Goal: Task Accomplishment & Management: Manage account settings

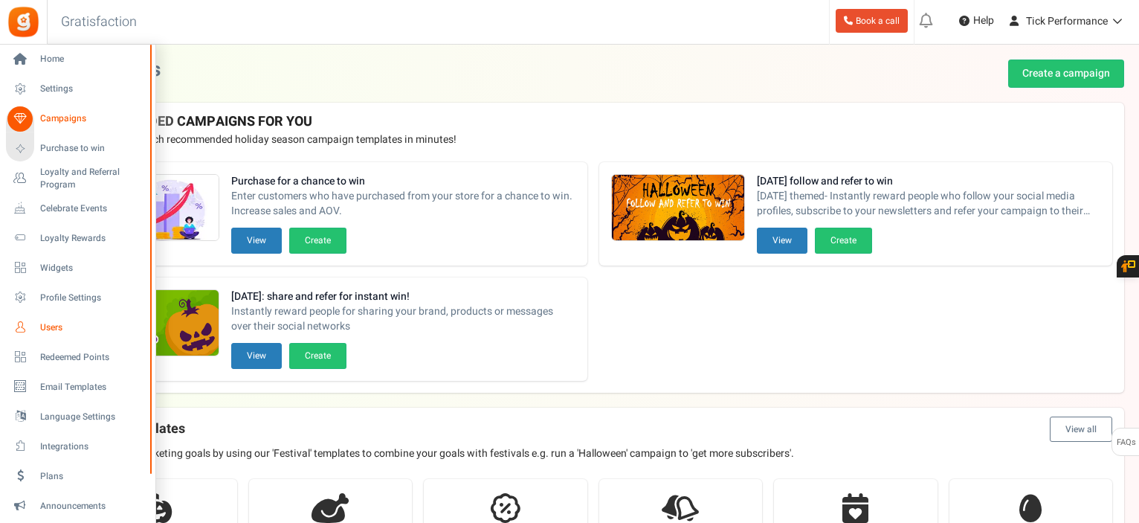
click at [50, 324] on span "Users" at bounding box center [92, 327] width 104 height 13
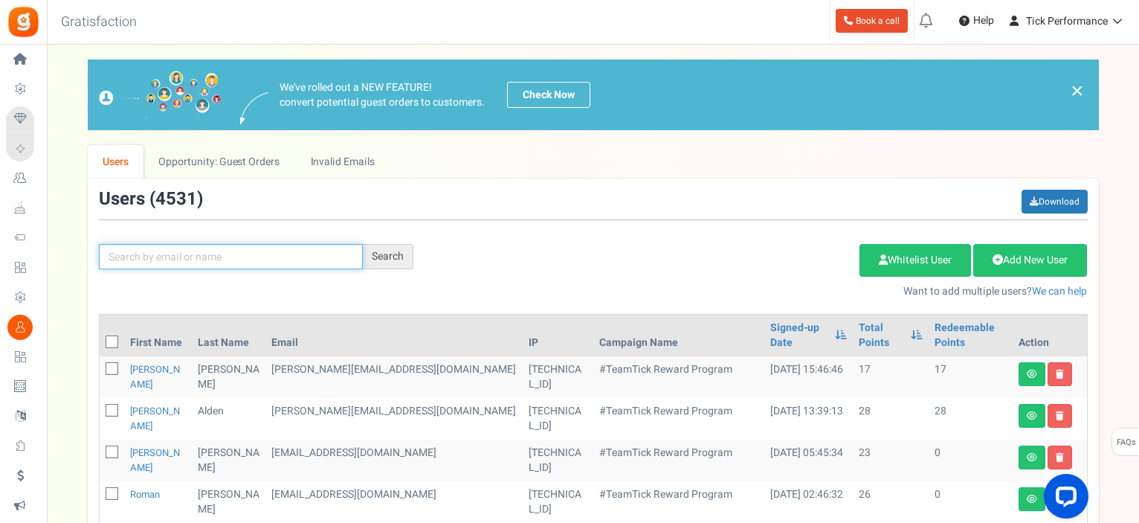
click at [306, 264] on input "text" at bounding box center [231, 256] width 264 height 25
paste input "[EMAIL_ADDRESS][DOMAIN_NAME]"
type input "[EMAIL_ADDRESS][DOMAIN_NAME]"
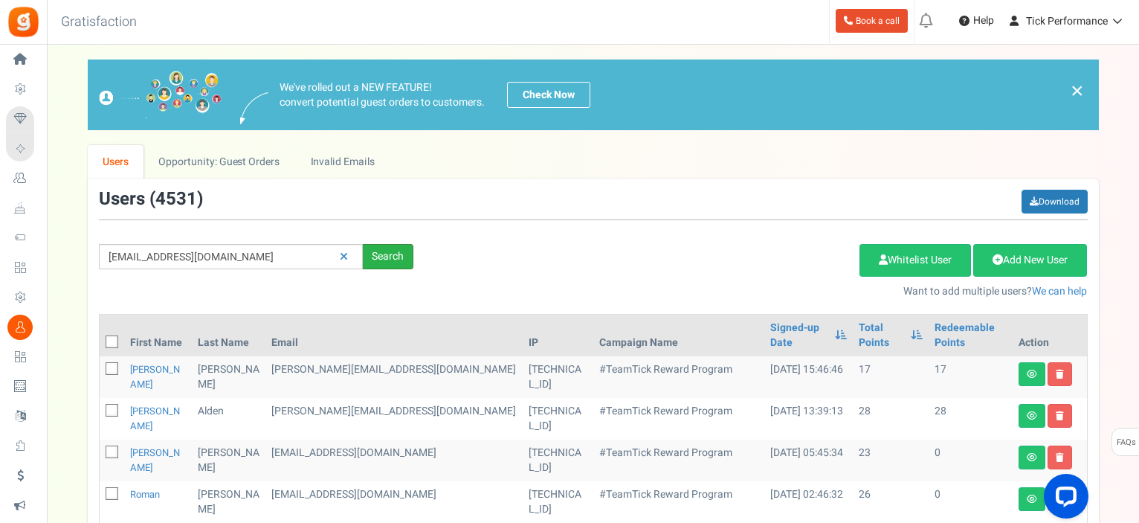
click at [373, 251] on div "Search" at bounding box center [388, 256] width 51 height 25
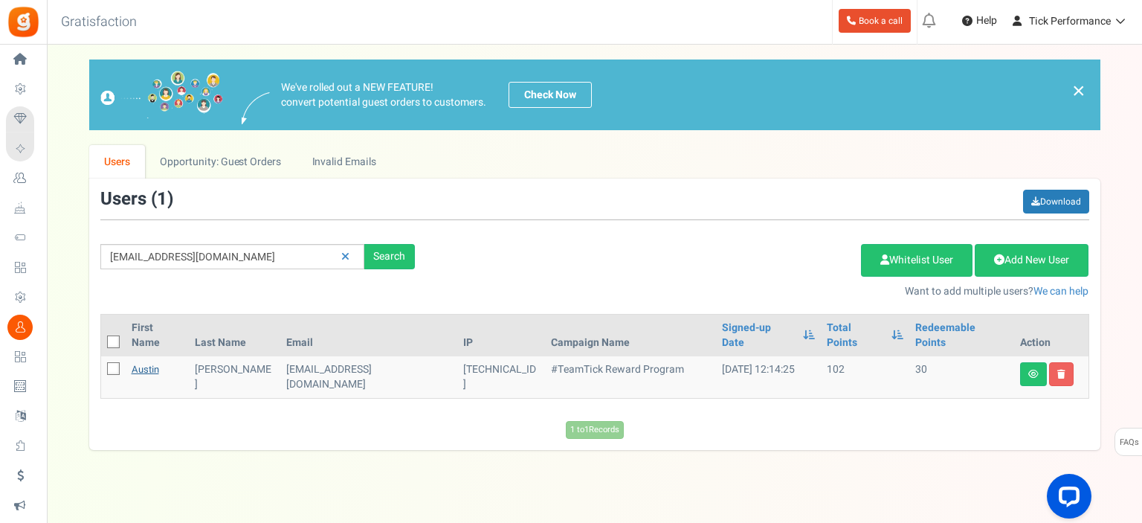
click at [140, 362] on link "Austin" at bounding box center [146, 369] width 28 height 14
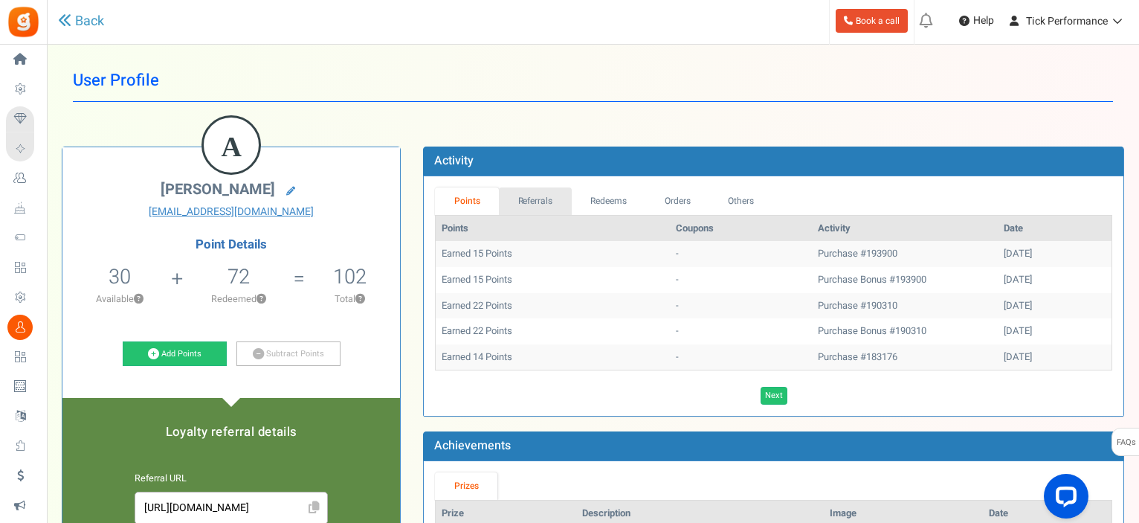
click at [563, 199] on link "Referrals" at bounding box center [535, 201] width 73 height 28
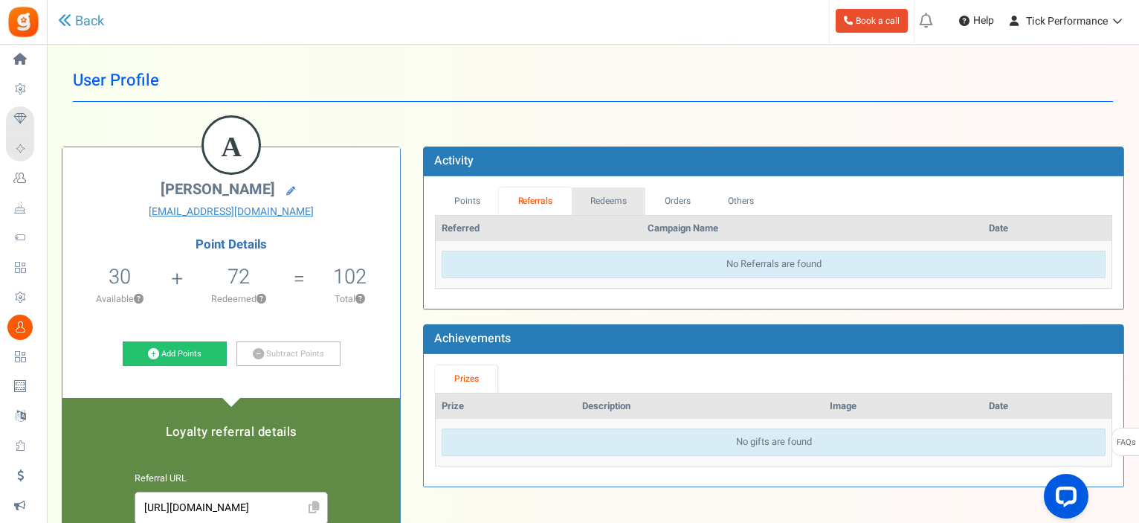
click at [616, 198] on link "Redeems" at bounding box center [609, 201] width 74 height 28
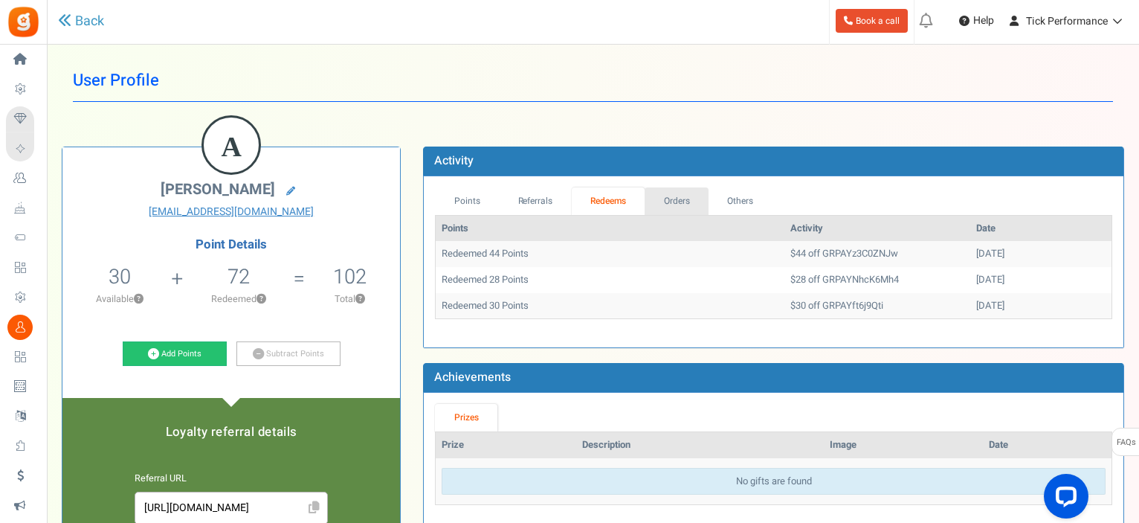
click at [674, 197] on link "Orders" at bounding box center [677, 201] width 64 height 28
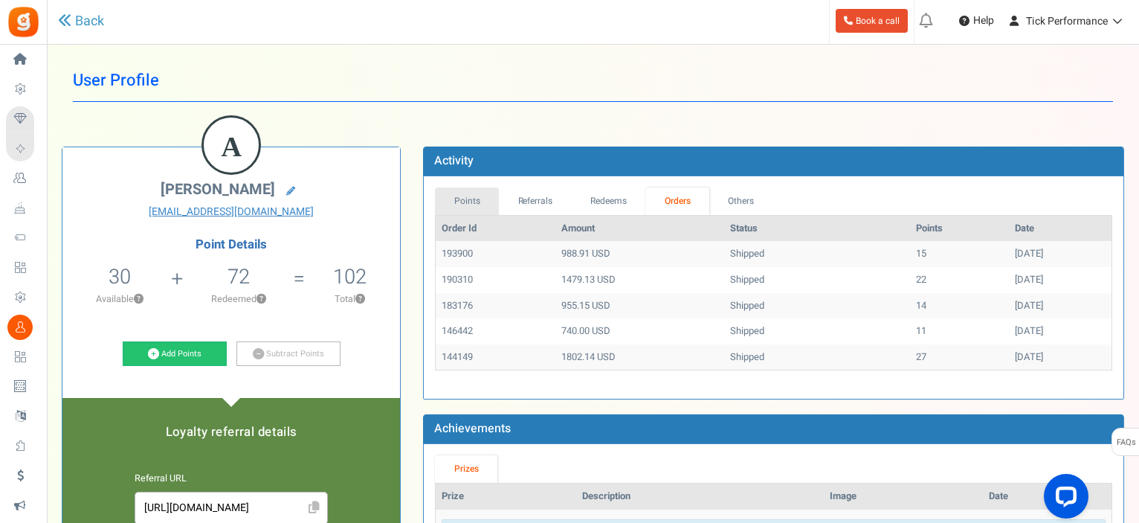
click at [473, 204] on link "Points" at bounding box center [467, 201] width 64 height 28
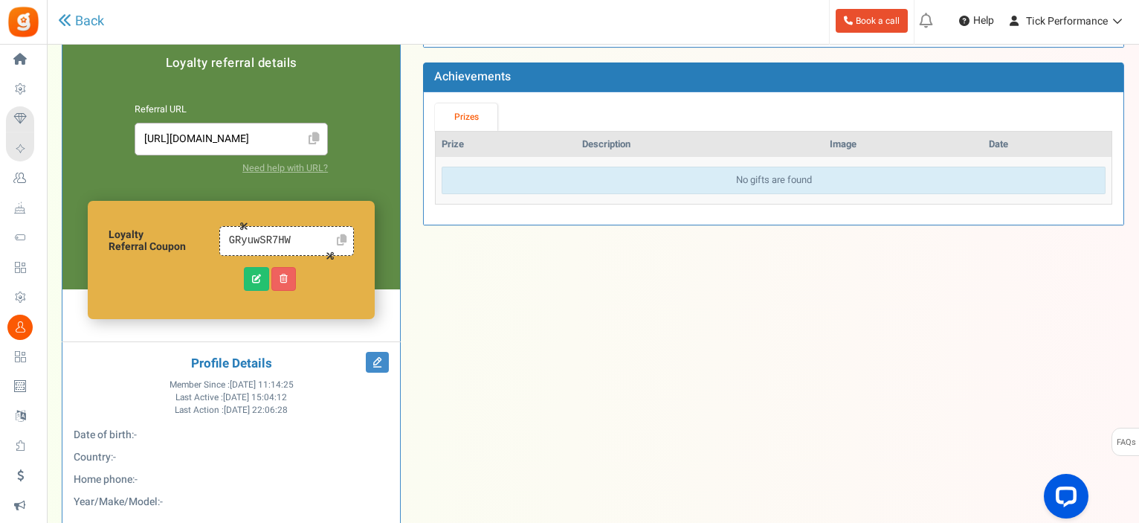
scroll to position [223, 0]
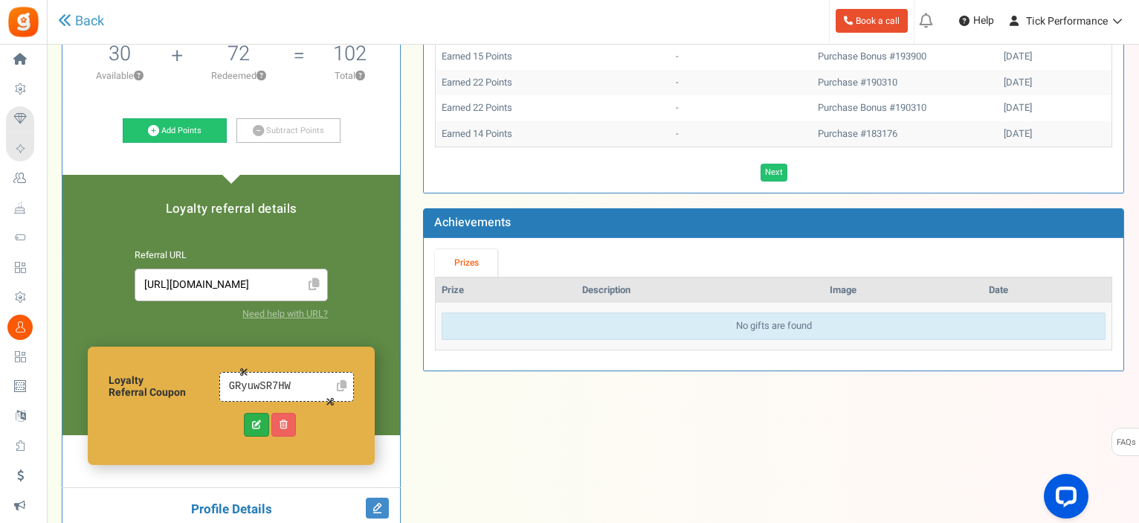
click at [248, 423] on link at bounding box center [256, 425] width 25 height 24
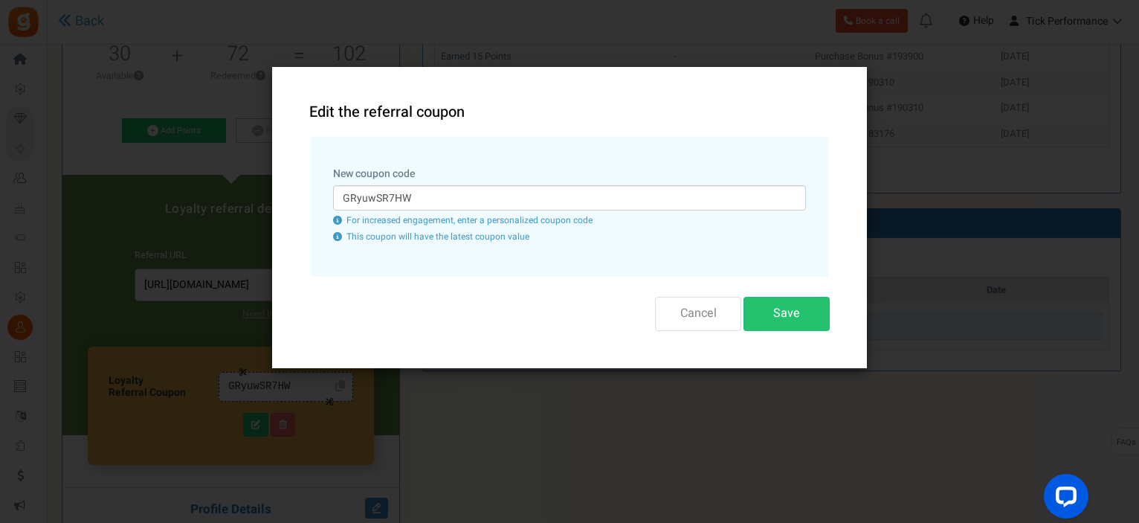
click at [683, 312] on button "Cancel" at bounding box center [698, 313] width 86 height 33
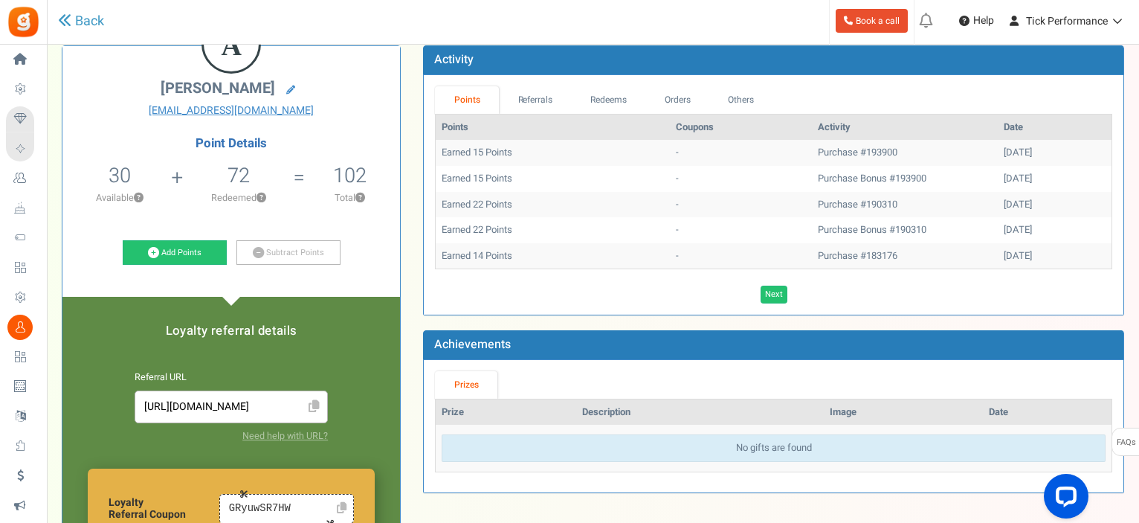
scroll to position [74, 0]
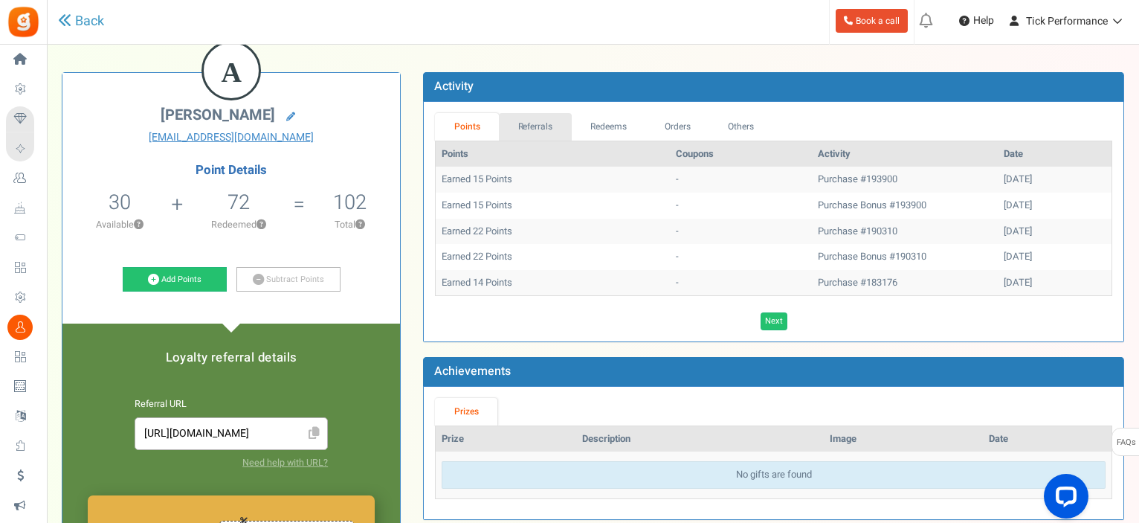
click at [516, 117] on link "Referrals" at bounding box center [535, 127] width 73 height 28
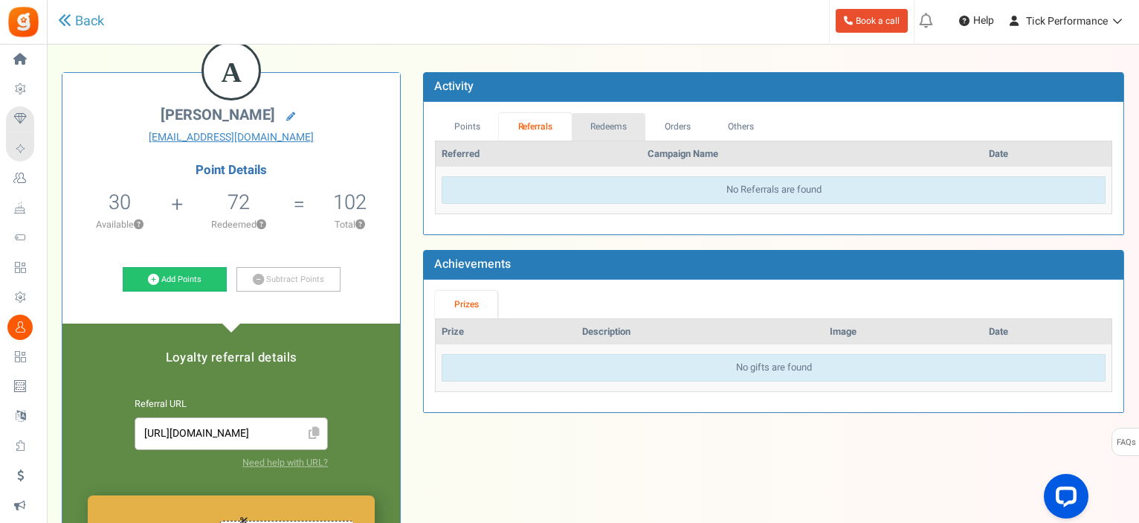
click at [597, 118] on link "Redeems" at bounding box center [609, 127] width 74 height 28
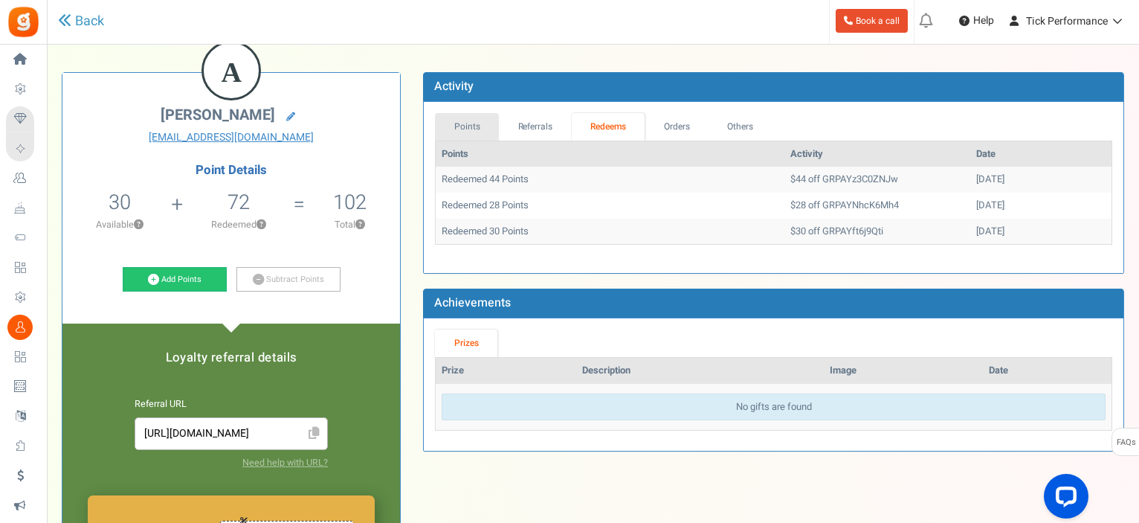
click at [471, 121] on link "Points" at bounding box center [467, 127] width 64 height 28
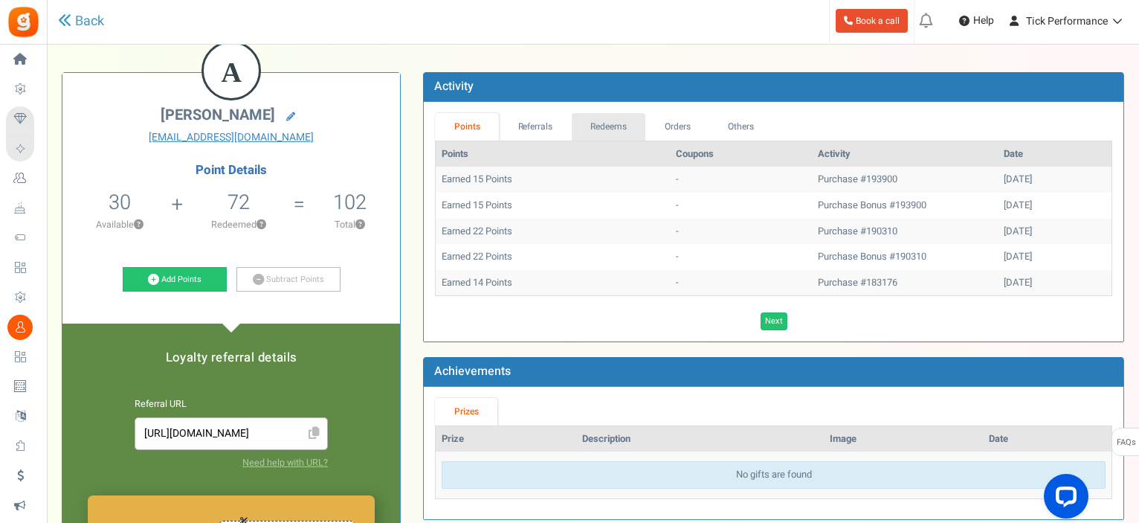
click at [597, 130] on link "Redeems" at bounding box center [609, 127] width 74 height 28
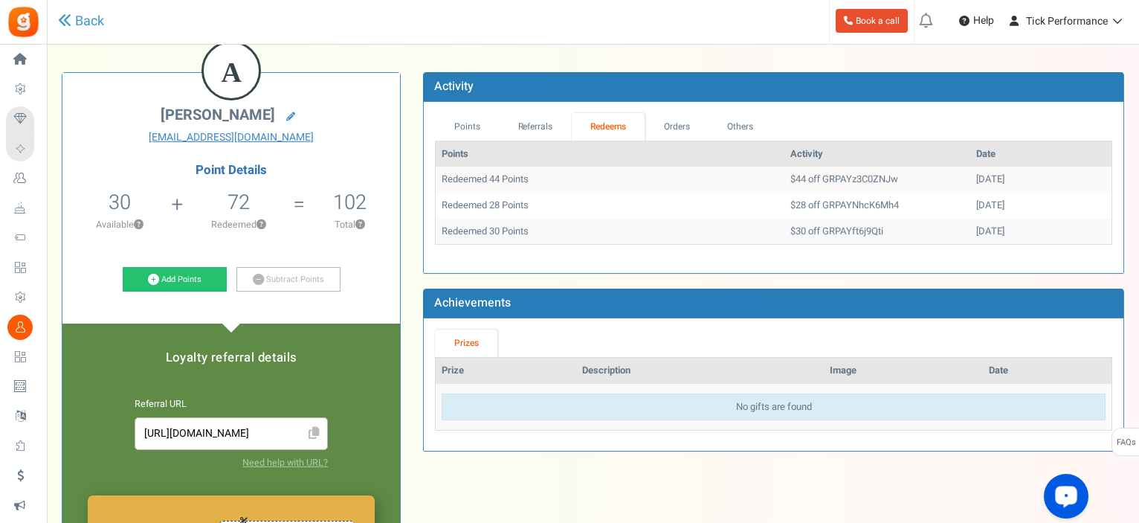
drag, startPoint x: 440, startPoint y: 181, endPoint x: 1005, endPoint y: 182, distance: 565.1
click at [1005, 182] on tr "Redeemed 44 Points $44 off GRPAYz3C0ZNJw [DATE]" at bounding box center [774, 180] width 676 height 26
click at [445, 124] on link "Points" at bounding box center [467, 127] width 64 height 28
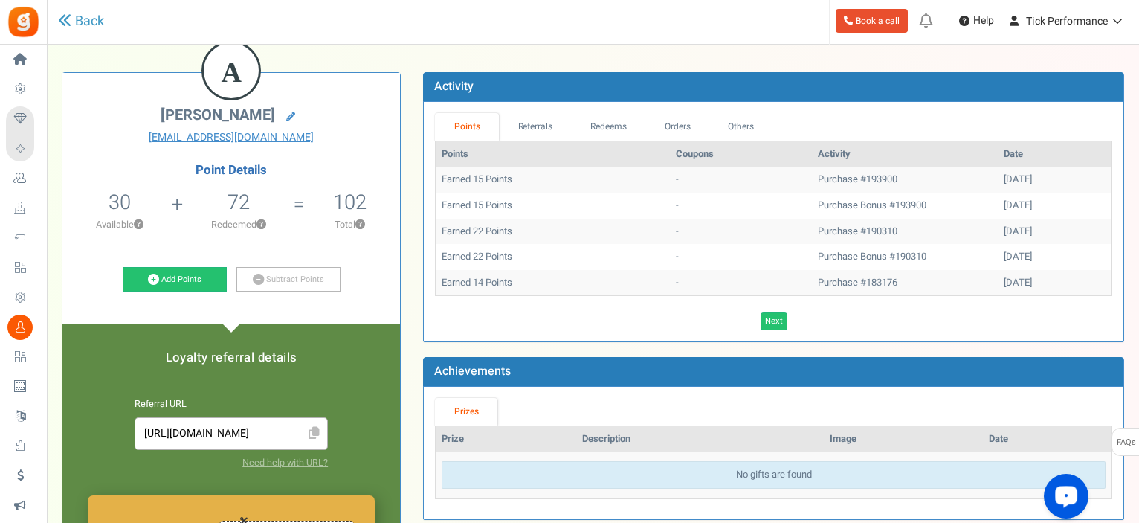
drag, startPoint x: 440, startPoint y: 178, endPoint x: 970, endPoint y: 237, distance: 532.6
click at [1026, 259] on tbody "Earned 15 Points - Purchase #193900 [DATE] Earned 15 Points - Purchase Bonus #1…" at bounding box center [774, 231] width 676 height 129
click at [625, 127] on link "Redeems" at bounding box center [609, 127] width 74 height 28
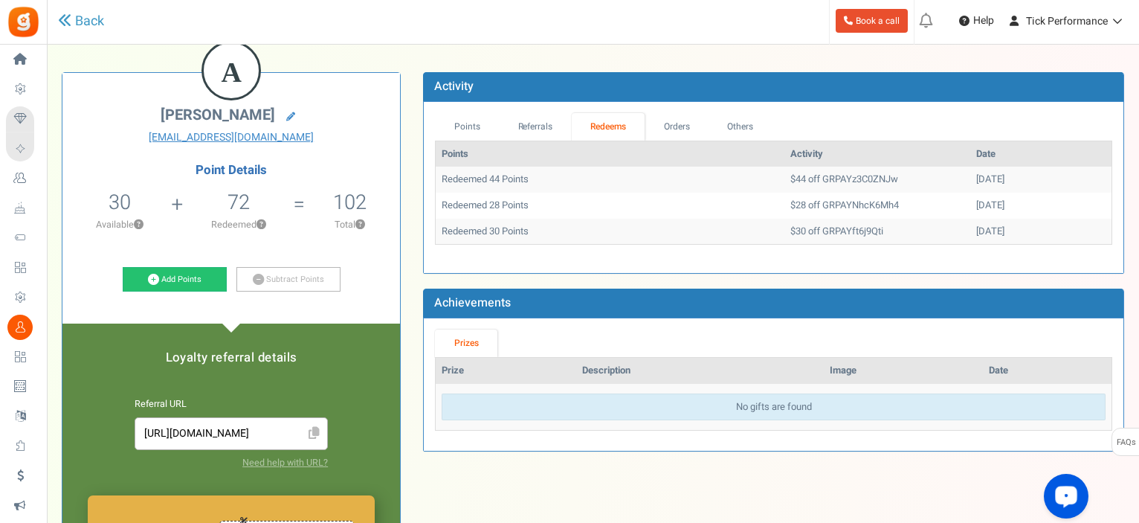
drag, startPoint x: 443, startPoint y: 178, endPoint x: 999, endPoint y: 182, distance: 555.4
click at [999, 182] on tr "Redeemed 44 Points $44 off GRPAYz3C0ZNJw [DATE]" at bounding box center [774, 180] width 676 height 26
click at [984, 181] on td "[DATE]" at bounding box center [1040, 180] width 141 height 26
click at [473, 120] on link "Points" at bounding box center [467, 127] width 64 height 28
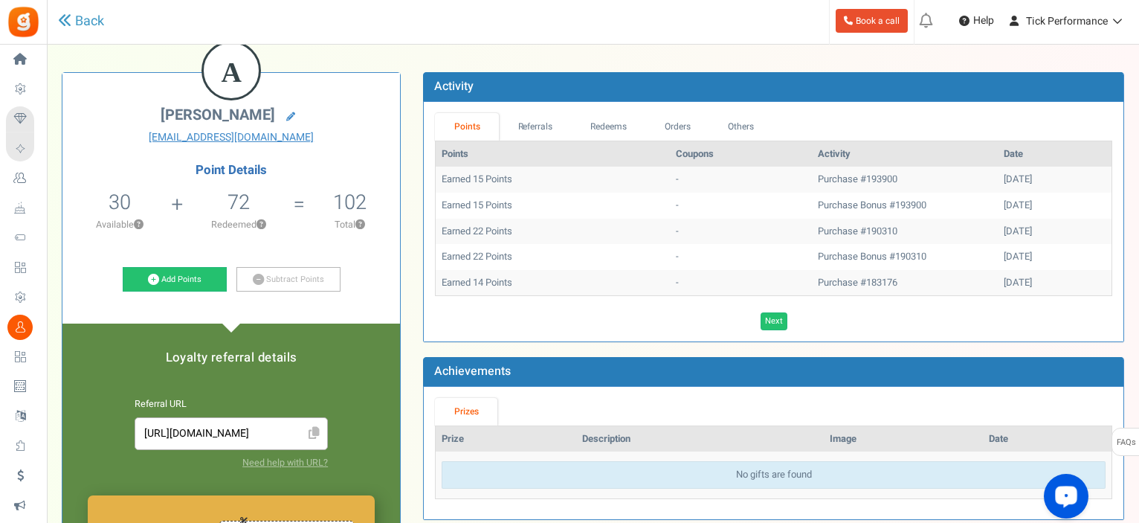
drag, startPoint x: 1016, startPoint y: 255, endPoint x: 962, endPoint y: 262, distance: 54.7
click at [1004, 262] on div "[DATE]" at bounding box center [1055, 257] width 102 height 14
click at [812, 178] on td "Purchase #193900" at bounding box center [905, 180] width 186 height 26
drag, startPoint x: 776, startPoint y: 178, endPoint x: 882, endPoint y: 185, distance: 106.6
click at [882, 184] on td "Purchase #193900" at bounding box center [905, 180] width 186 height 26
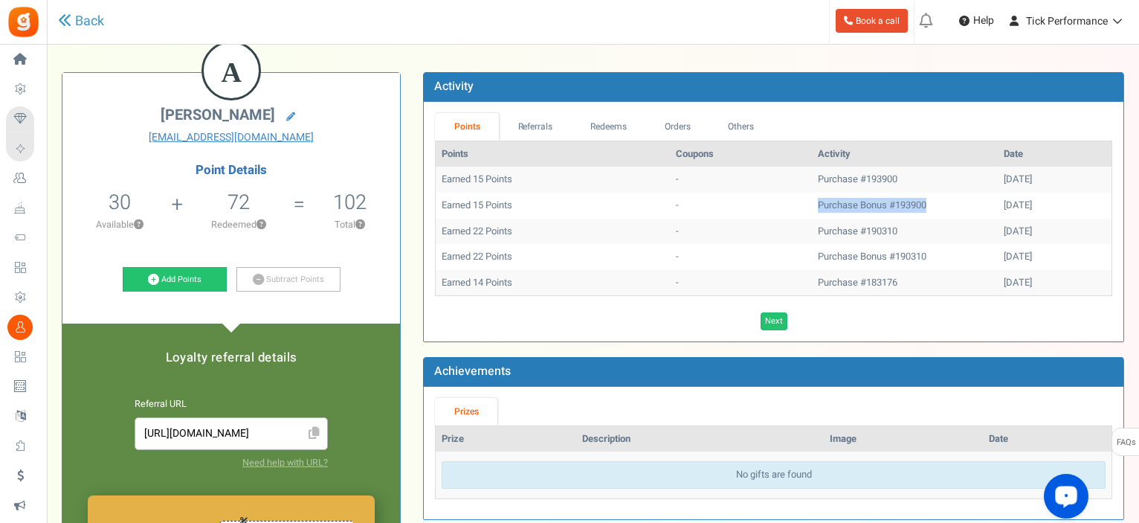
drag, startPoint x: 776, startPoint y: 209, endPoint x: 901, endPoint y: 209, distance: 125.7
click at [901, 209] on td "Purchase Bonus #193900" at bounding box center [905, 206] width 186 height 26
drag, startPoint x: 964, startPoint y: 254, endPoint x: 1013, endPoint y: 254, distance: 49.8
click at [1013, 254] on div "[DATE]" at bounding box center [1055, 257] width 102 height 14
click at [1004, 210] on div "[DATE]" at bounding box center [1055, 206] width 102 height 14
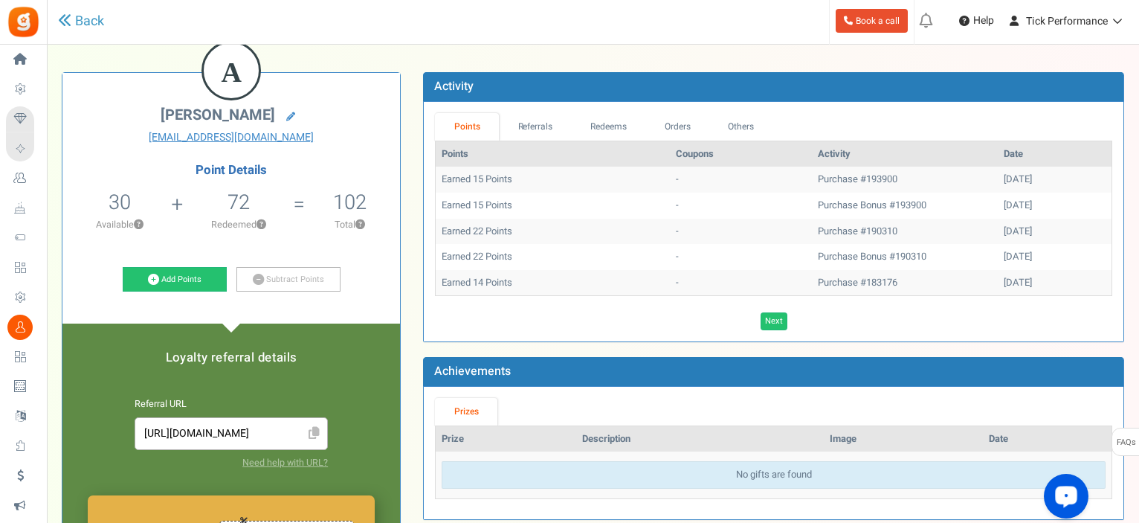
drag, startPoint x: 961, startPoint y: 207, endPoint x: 1020, endPoint y: 204, distance: 59.5
click at [1020, 204] on div "[DATE]" at bounding box center [1055, 206] width 102 height 14
click at [628, 121] on link "Redeems" at bounding box center [609, 127] width 74 height 28
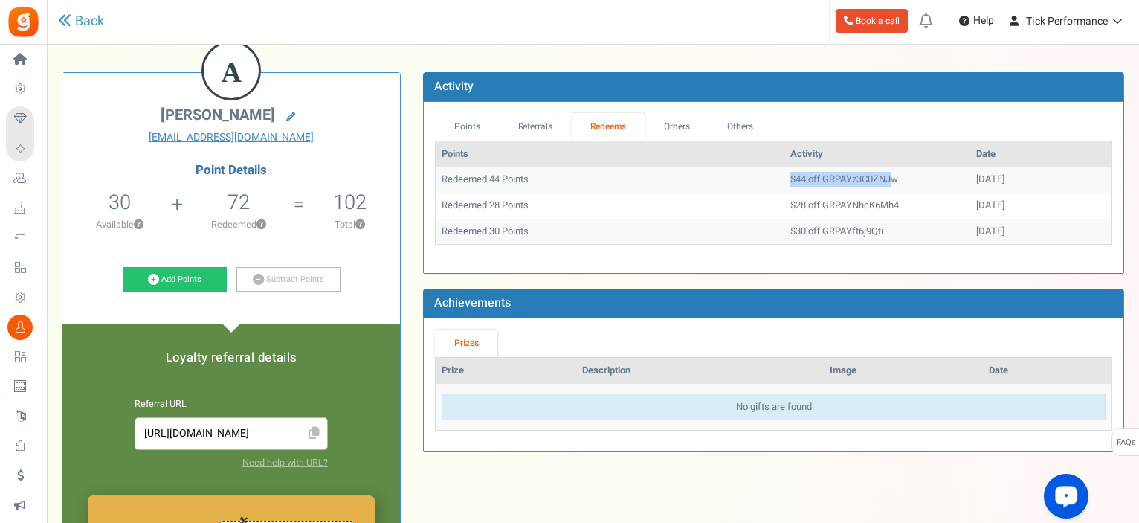
drag, startPoint x: 744, startPoint y: 176, endPoint x: 846, endPoint y: 178, distance: 102.6
click at [846, 178] on td "$44 off GRPAYz3C0ZNJw" at bounding box center [877, 180] width 186 height 26
drag, startPoint x: 851, startPoint y: 181, endPoint x: 744, endPoint y: 178, distance: 107.9
click at [784, 178] on td "$44 off GRPAYz3C0ZNJw" at bounding box center [877, 180] width 186 height 26
click at [465, 124] on link "Points" at bounding box center [467, 127] width 64 height 28
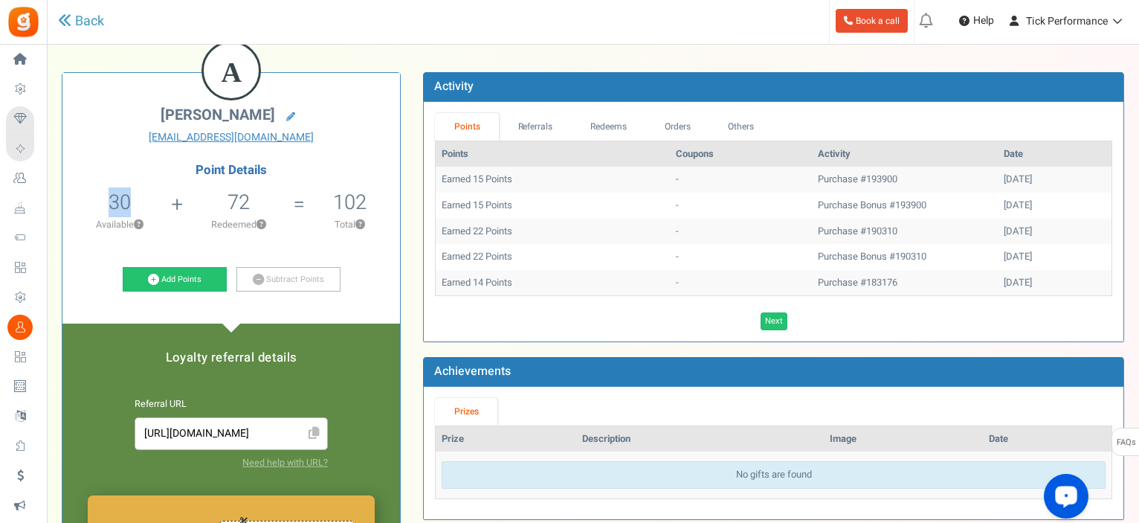
drag, startPoint x: 98, startPoint y: 205, endPoint x: 133, endPoint y: 200, distance: 35.3
click at [133, 200] on li "30 30 Redeemable 0 Exclusion Available ?" at bounding box center [119, 215] width 115 height 62
click at [217, 193] on li "72 Redeemed ?" at bounding box center [238, 215] width 122 height 62
drag, startPoint x: 223, startPoint y: 201, endPoint x: 265, endPoint y: 193, distance: 42.3
click at [265, 193] on li "72 Redeemed ?" at bounding box center [238, 215] width 122 height 62
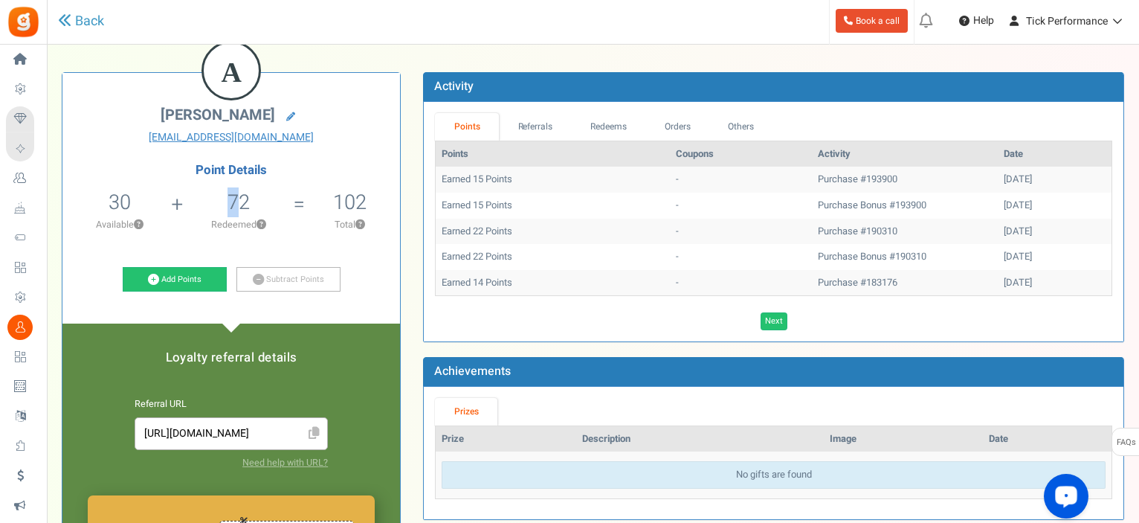
drag, startPoint x: 216, startPoint y: 205, endPoint x: 244, endPoint y: 202, distance: 28.4
click at [244, 202] on li "72 Redeemed ?" at bounding box center [238, 215] width 122 height 62
drag, startPoint x: 217, startPoint y: 199, endPoint x: 255, endPoint y: 196, distance: 38.0
click at [253, 196] on li "72 Redeemed ?" at bounding box center [238, 215] width 122 height 62
